Goal: Transaction & Acquisition: Purchase product/service

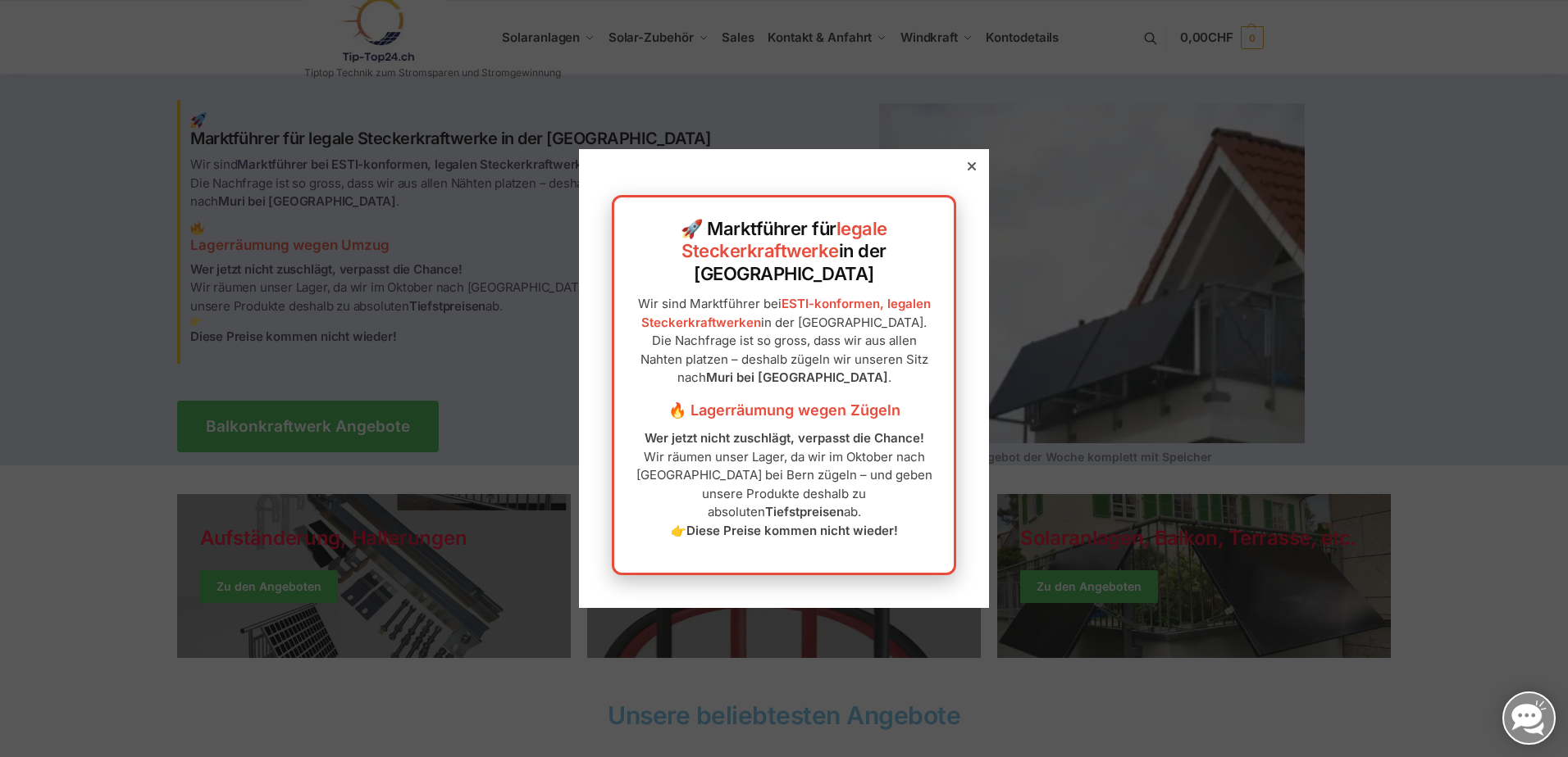
click at [968, 171] on icon at bounding box center [972, 166] width 8 height 8
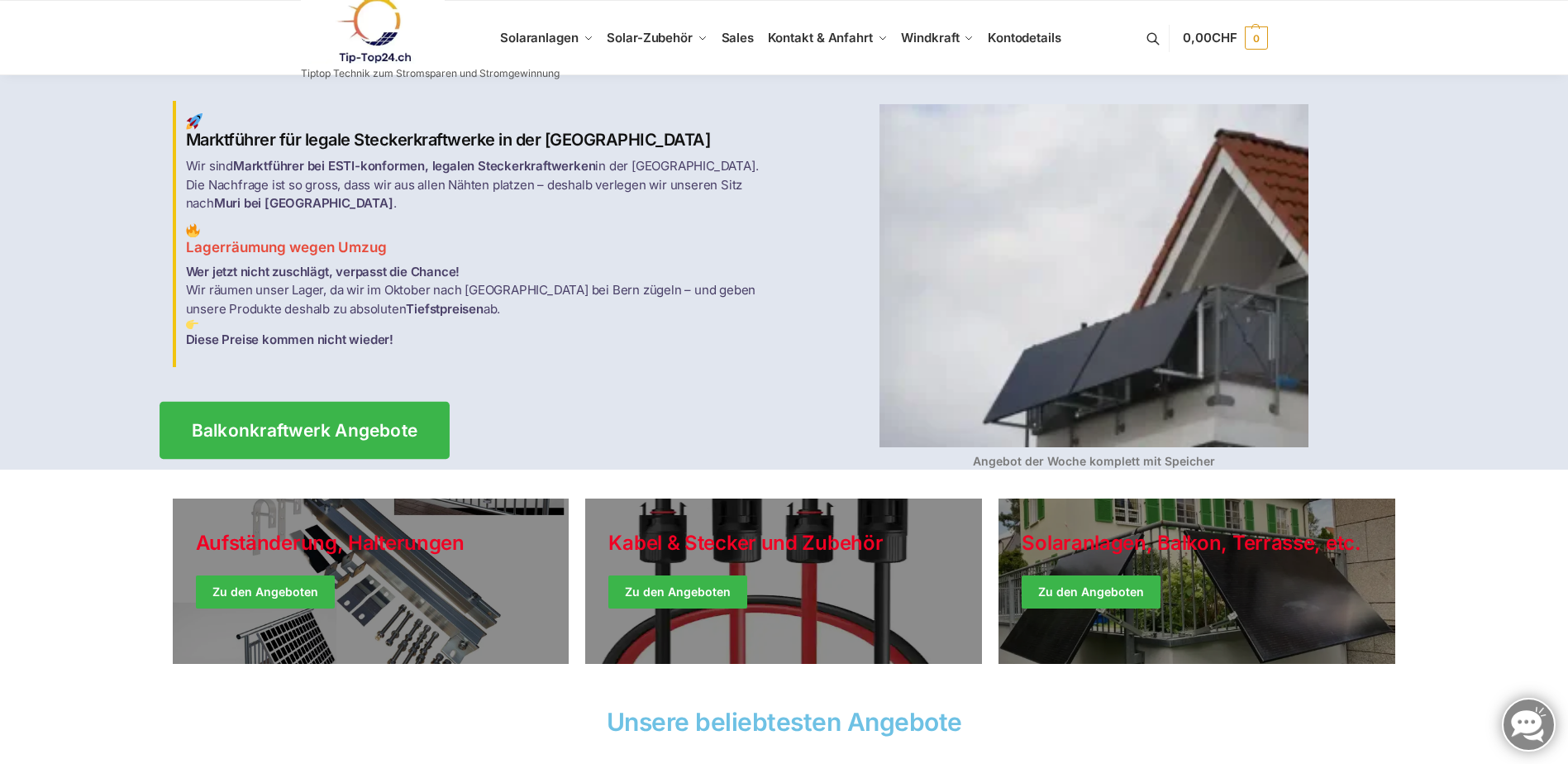
click at [313, 422] on span "Balkonkraftwerk Angebote" at bounding box center [304, 431] width 227 height 18
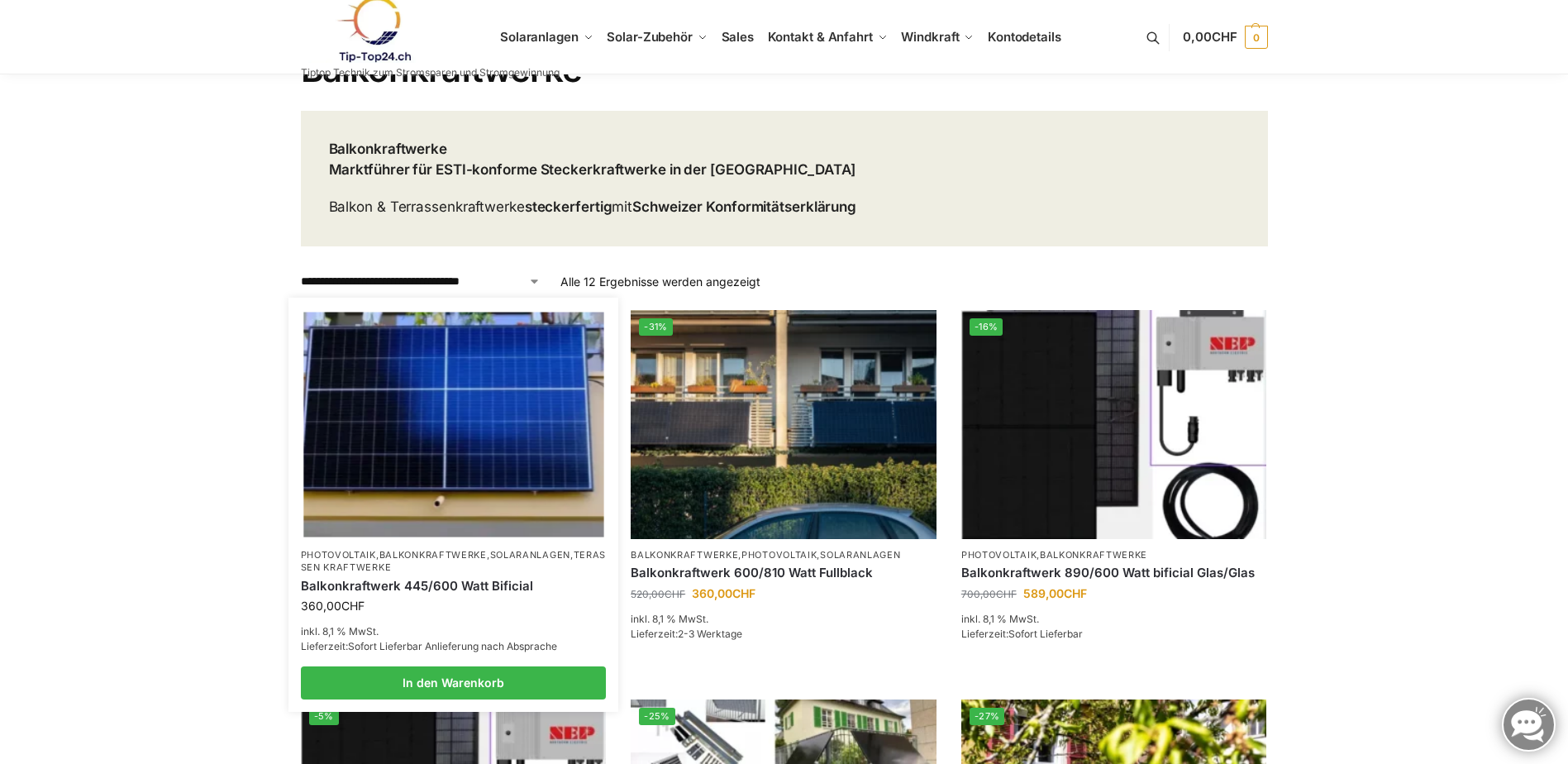
scroll to position [248, 0]
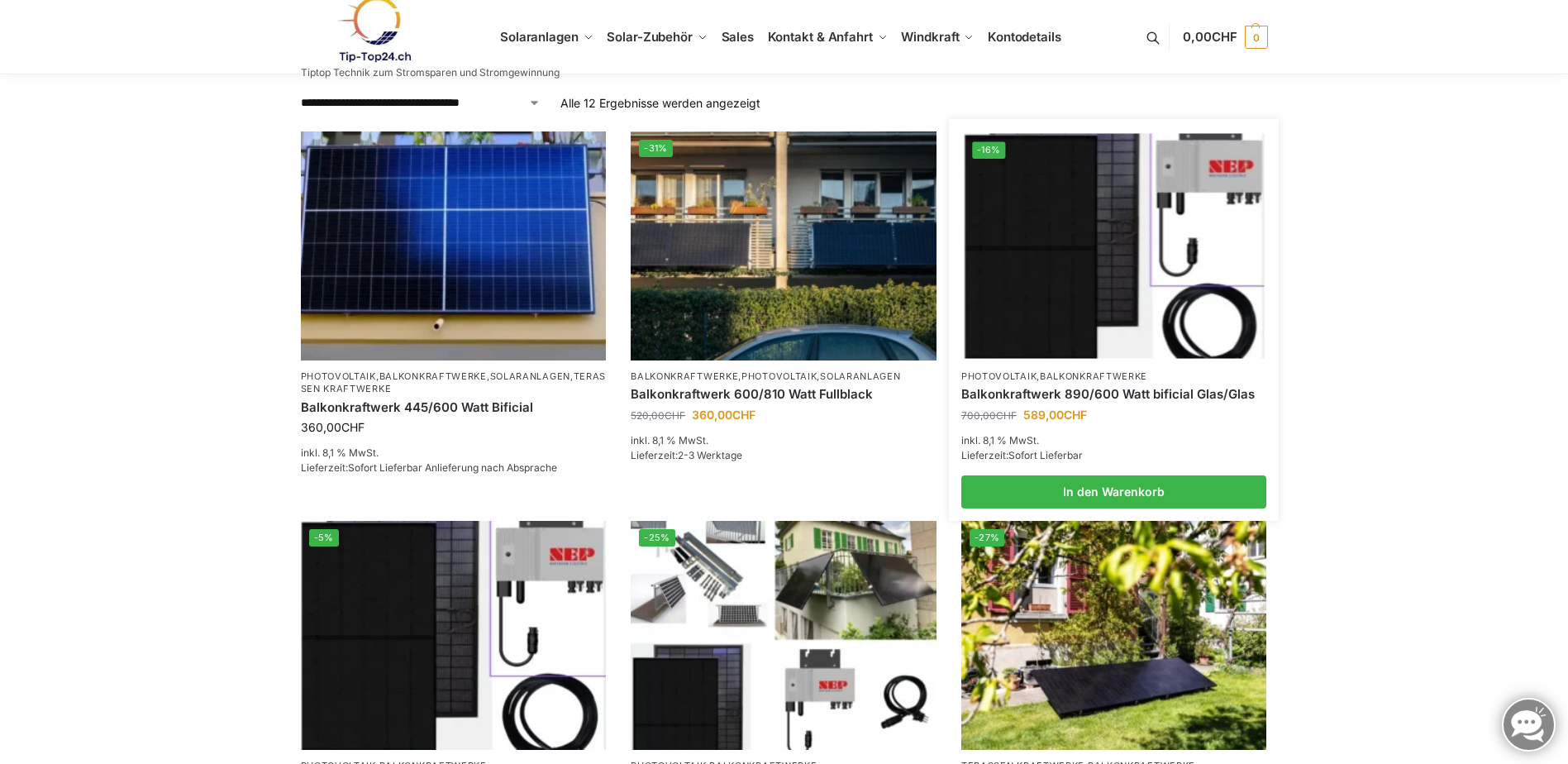
click at [1043, 387] on link "Balkonkraftwerk 890/600 Watt bificial Glas/Glas" at bounding box center [1114, 394] width 306 height 17
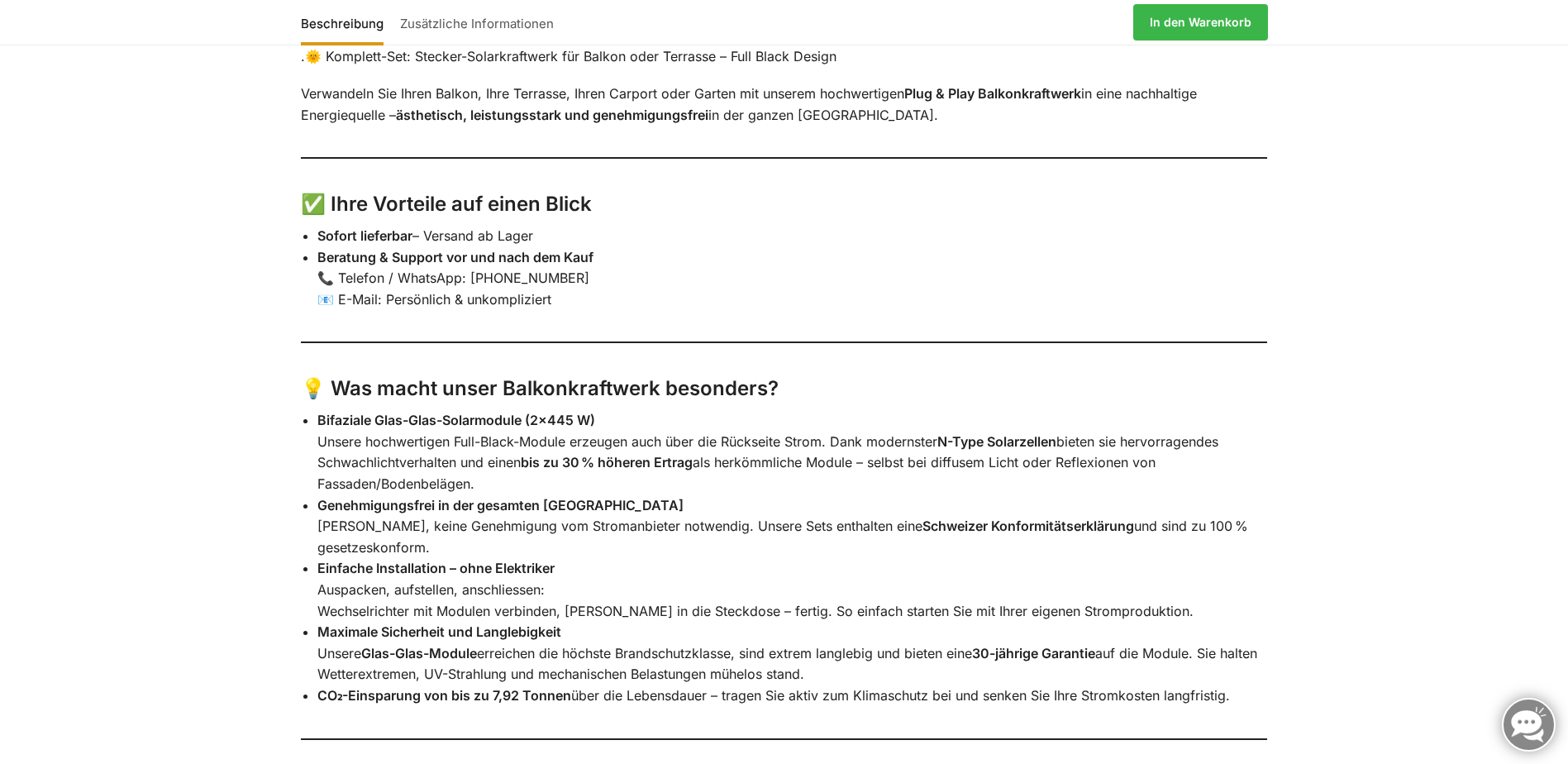
scroll to position [2013, 0]
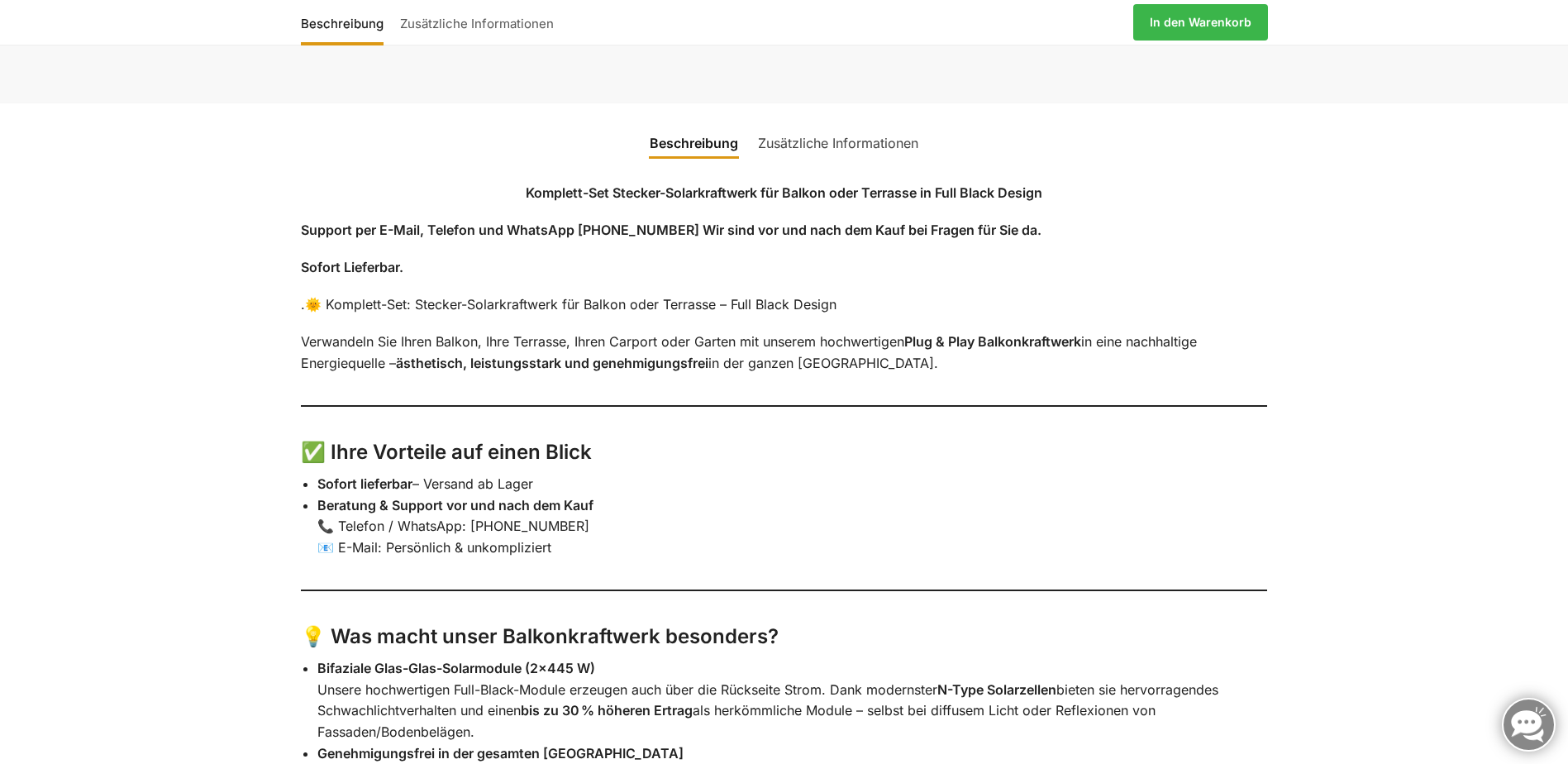
click at [831, 162] on link "Zusätzliche Informationen" at bounding box center [838, 143] width 180 height 40
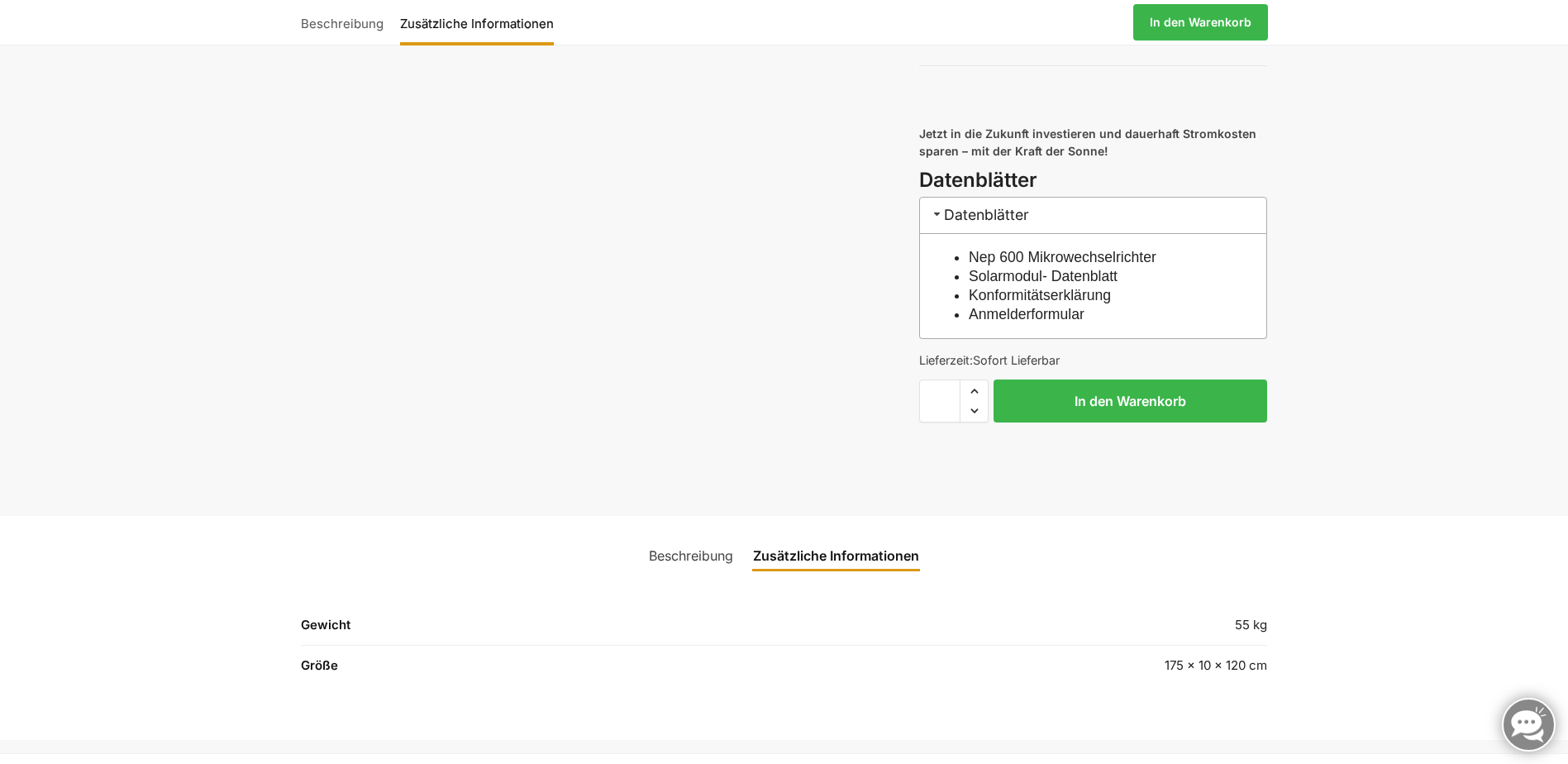
scroll to position [1598, 0]
click at [1057, 285] on link "Solarmodul- Datenblatt" at bounding box center [1043, 276] width 149 height 17
